Goal: Navigation & Orientation: Find specific page/section

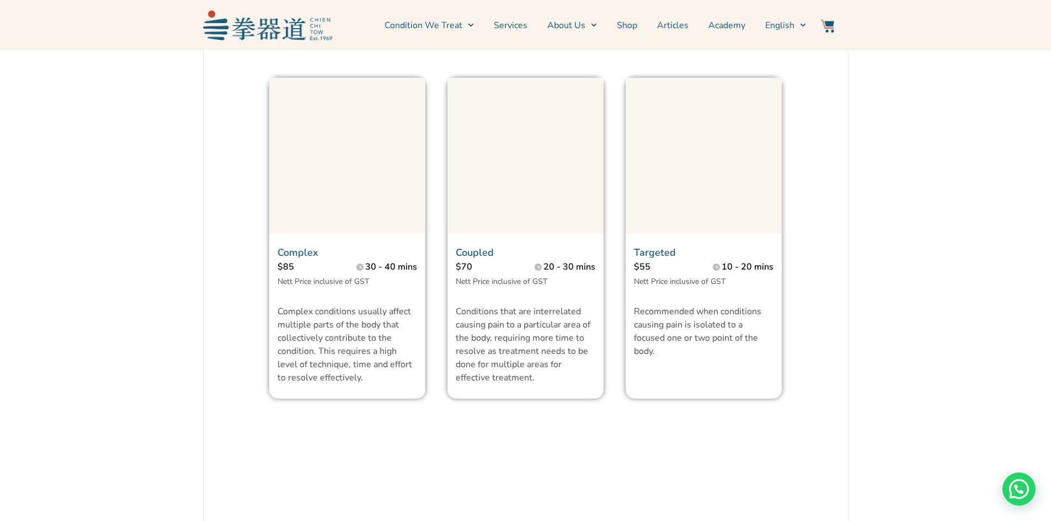
scroll to position [828, 0]
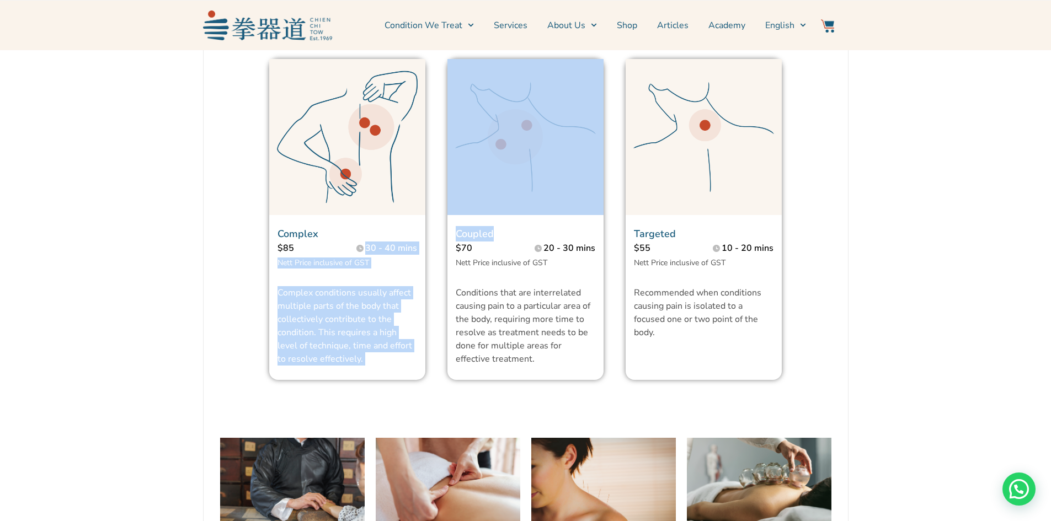
drag, startPoint x: 365, startPoint y: 272, endPoint x: 493, endPoint y: 264, distance: 128.2
click at [493, 264] on div "Complex $85 30 - 40 mins Nett Price inclusive of GST Complex conditions usually…" at bounding box center [525, 219] width 535 height 343
click at [493, 242] on p "Coupled" at bounding box center [526, 233] width 140 height 15
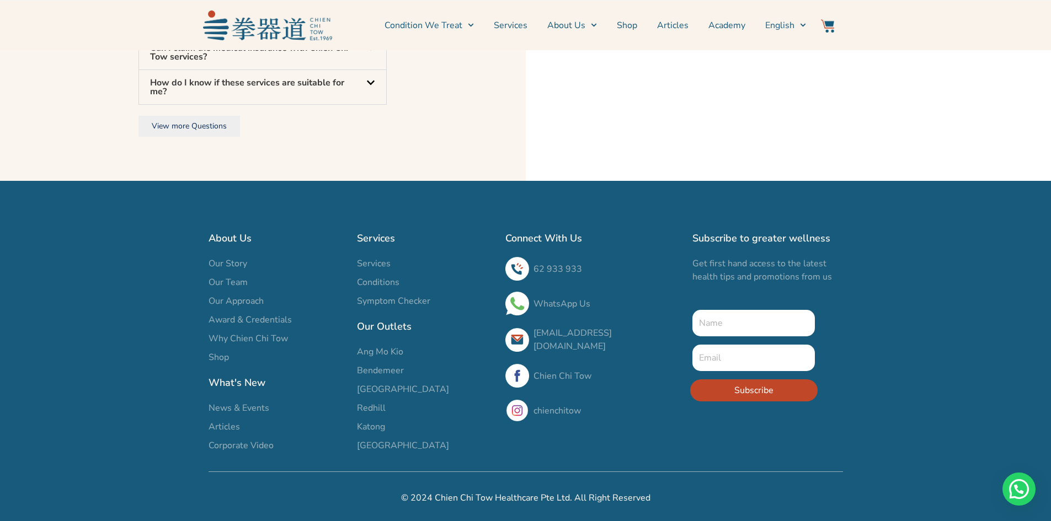
scroll to position [3675, 0]
click at [385, 442] on span "[GEOGRAPHIC_DATA]" at bounding box center [403, 445] width 92 height 13
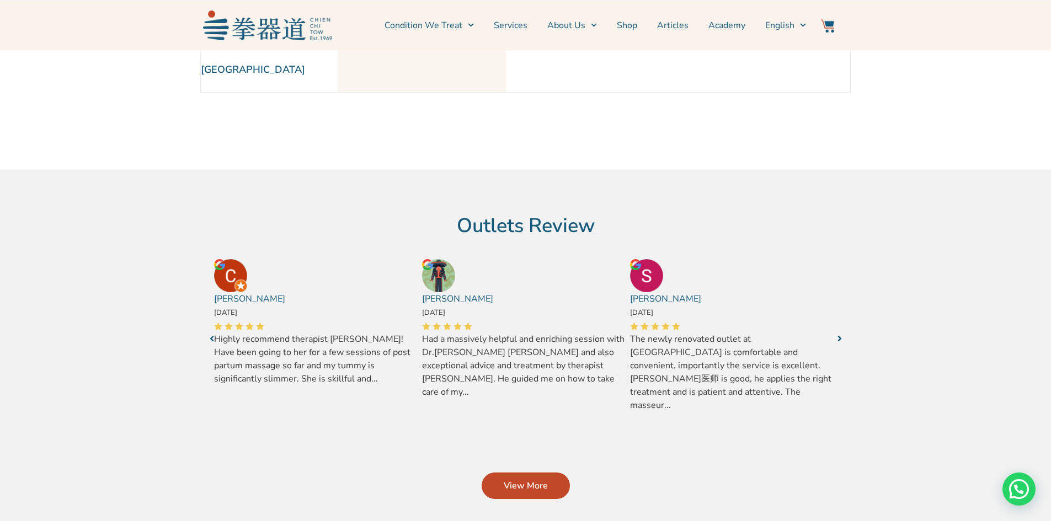
scroll to position [55, 0]
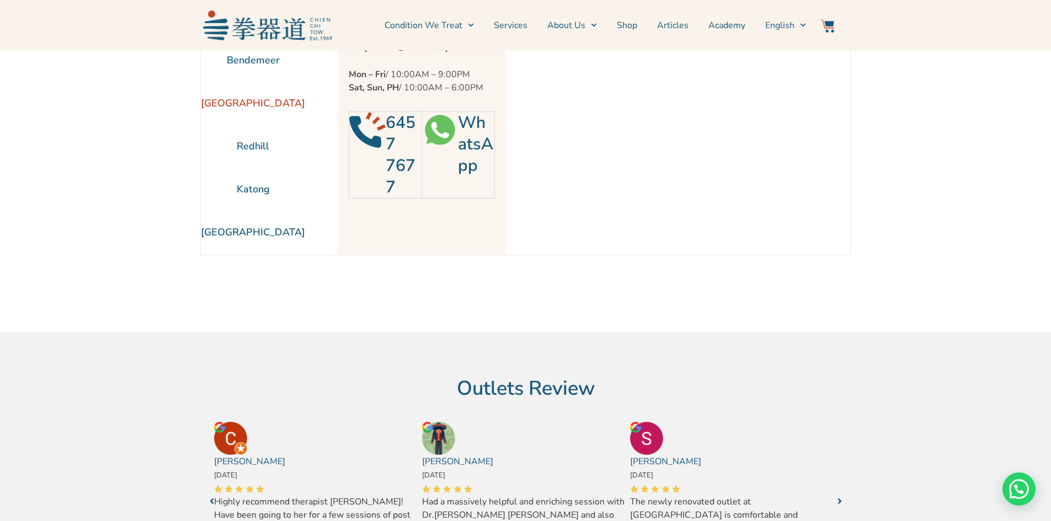
click at [252, 102] on li "[GEOGRAPHIC_DATA]" at bounding box center [253, 103] width 104 height 43
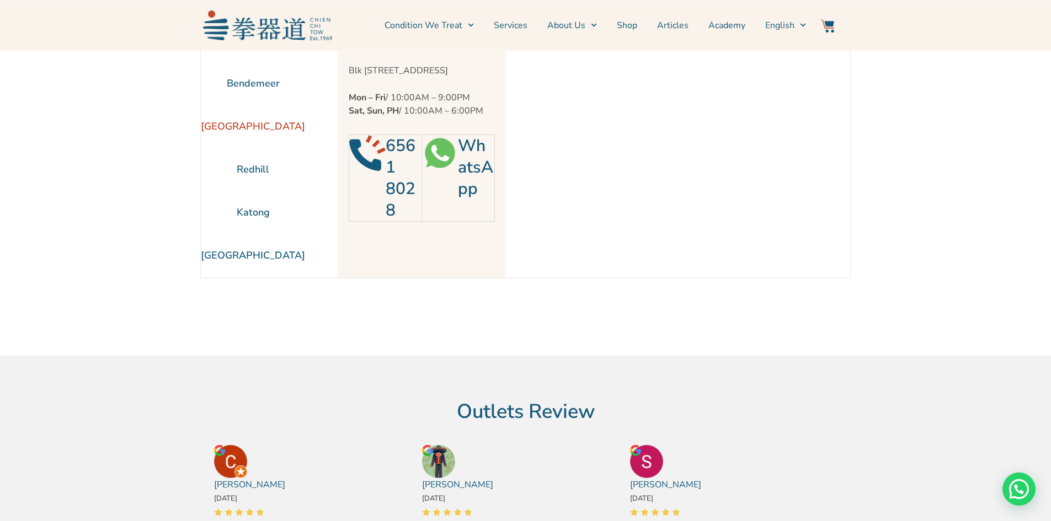
scroll to position [0, 0]
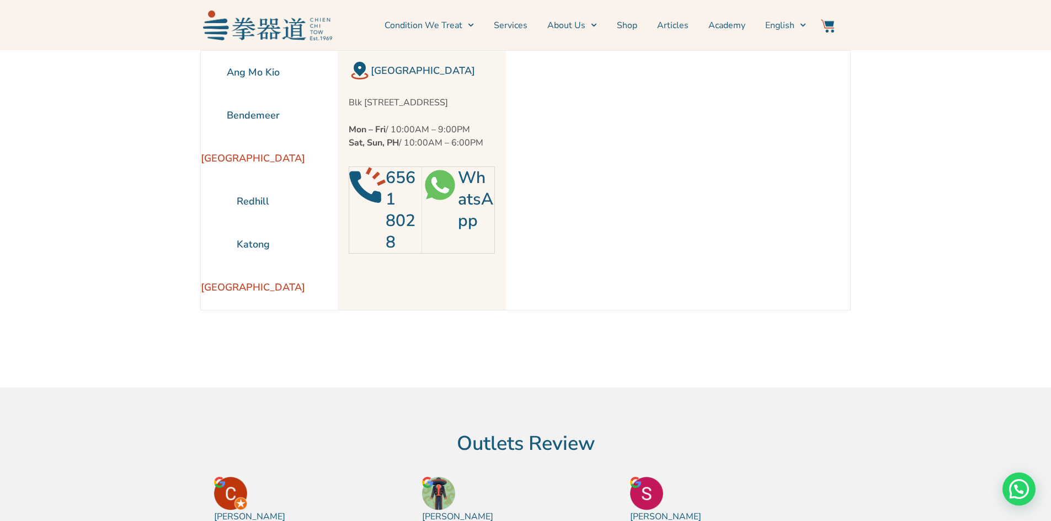
click at [263, 281] on li "[GEOGRAPHIC_DATA]" at bounding box center [253, 287] width 104 height 43
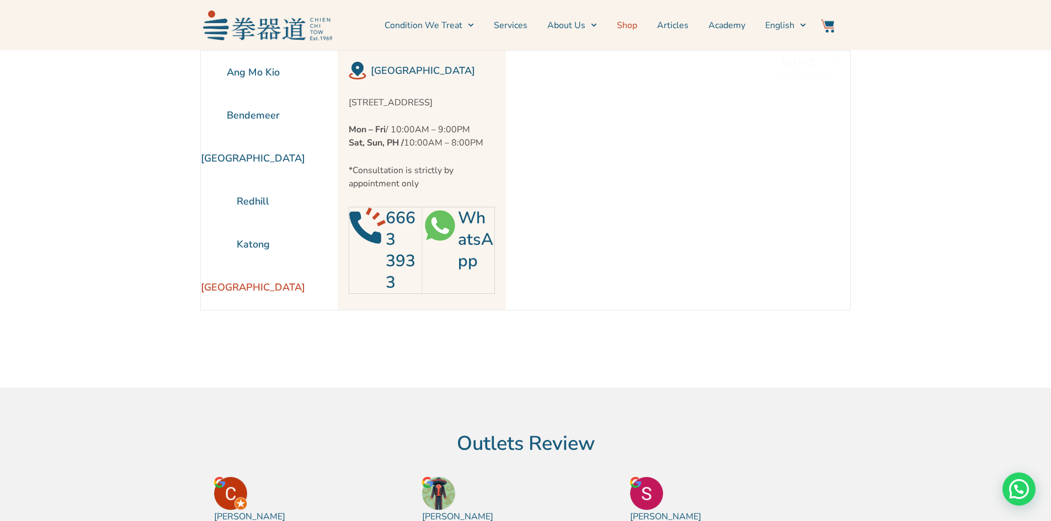
click at [630, 29] on link "Shop" at bounding box center [627, 26] width 20 height 28
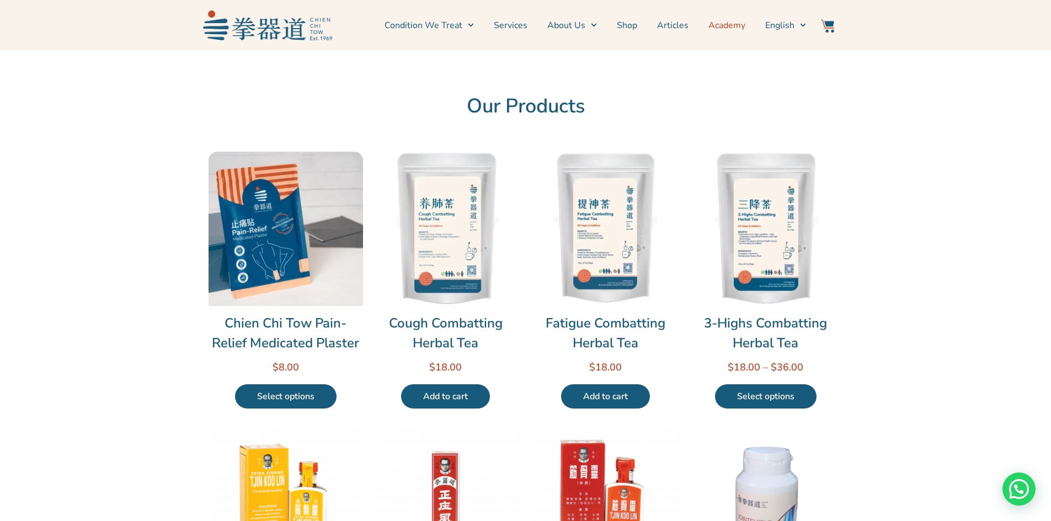
click at [724, 28] on link "Academy" at bounding box center [726, 26] width 37 height 28
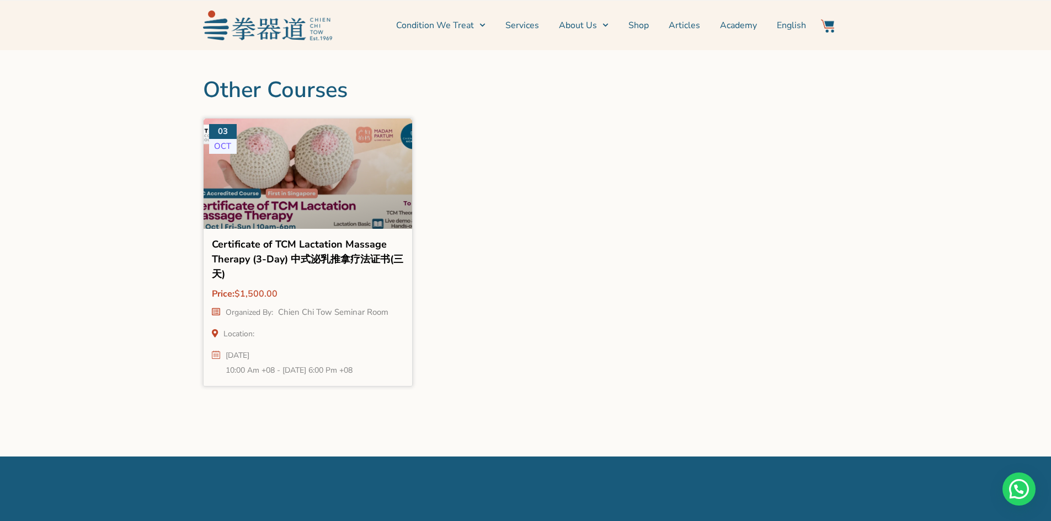
scroll to position [1269, 0]
